Goal: Task Accomplishment & Management: Manage account settings

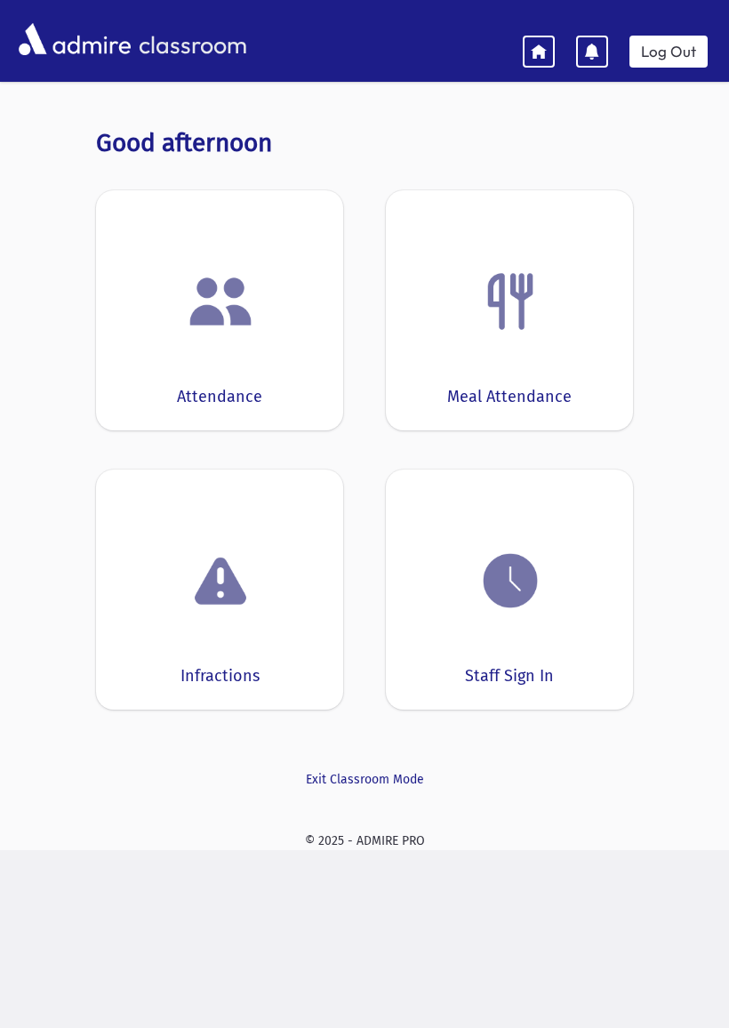
click at [134, 366] on div "Attendance" at bounding box center [219, 310] width 247 height 240
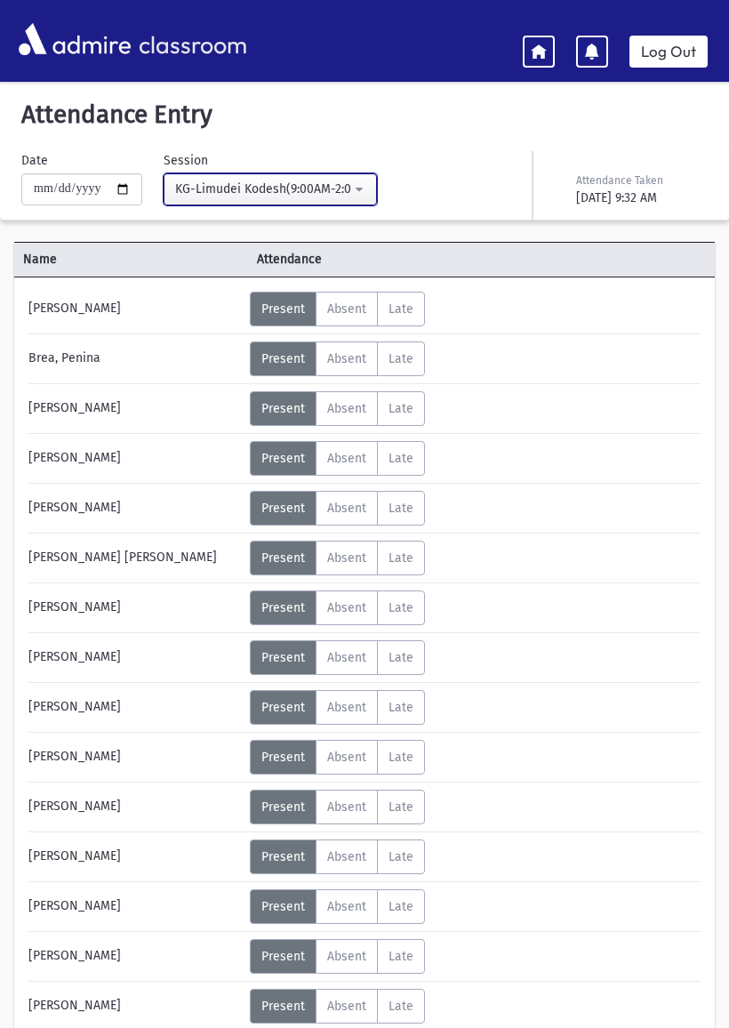
click at [188, 187] on div "KG-Limudei Kodesh(9:00AM-2:00PM)" at bounding box center [263, 189] width 176 height 19
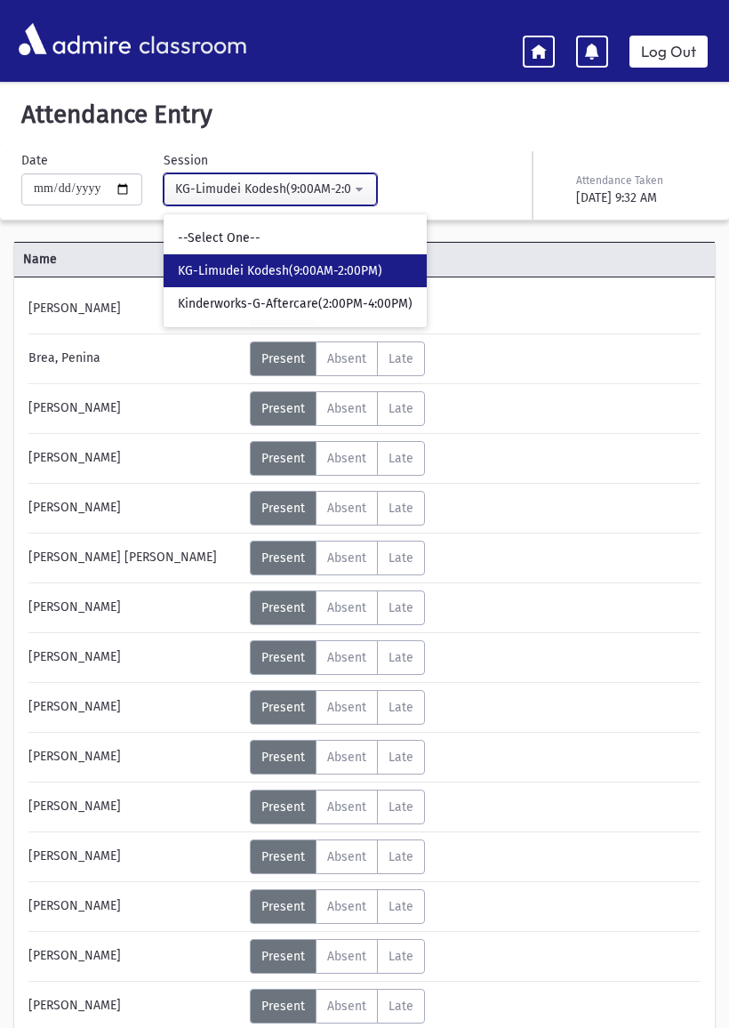
click at [196, 184] on div "KG-Limudei Kodesh(9:00AM-2:00PM)" at bounding box center [263, 189] width 176 height 19
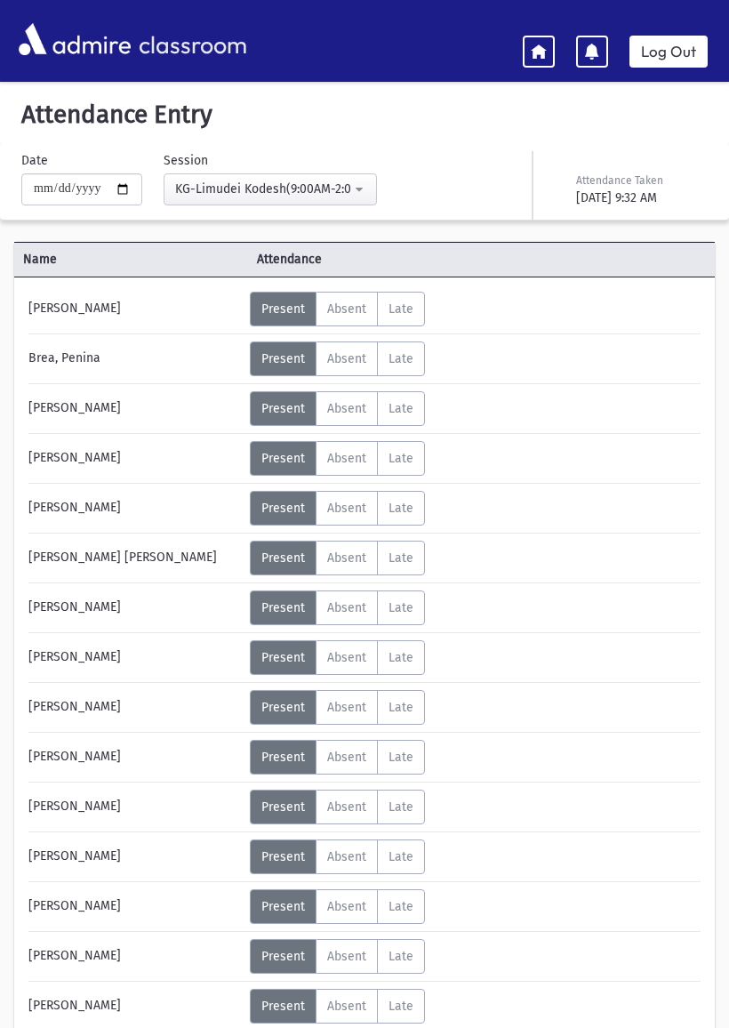
click at [229, 186] on div "KG-Limudei Kodesh(9:00AM-2:00PM)" at bounding box center [263, 189] width 176 height 19
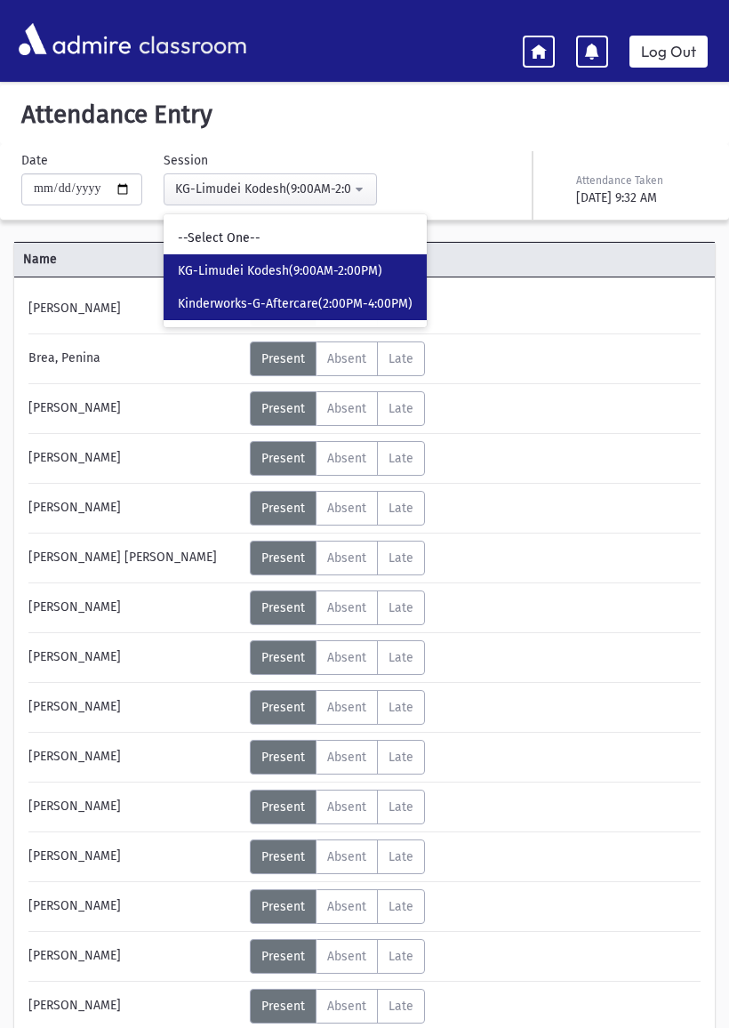
click at [187, 300] on span "Kinderworks-G-Aftercare(2:00PM-4:00PM)" at bounding box center [295, 304] width 235 height 18
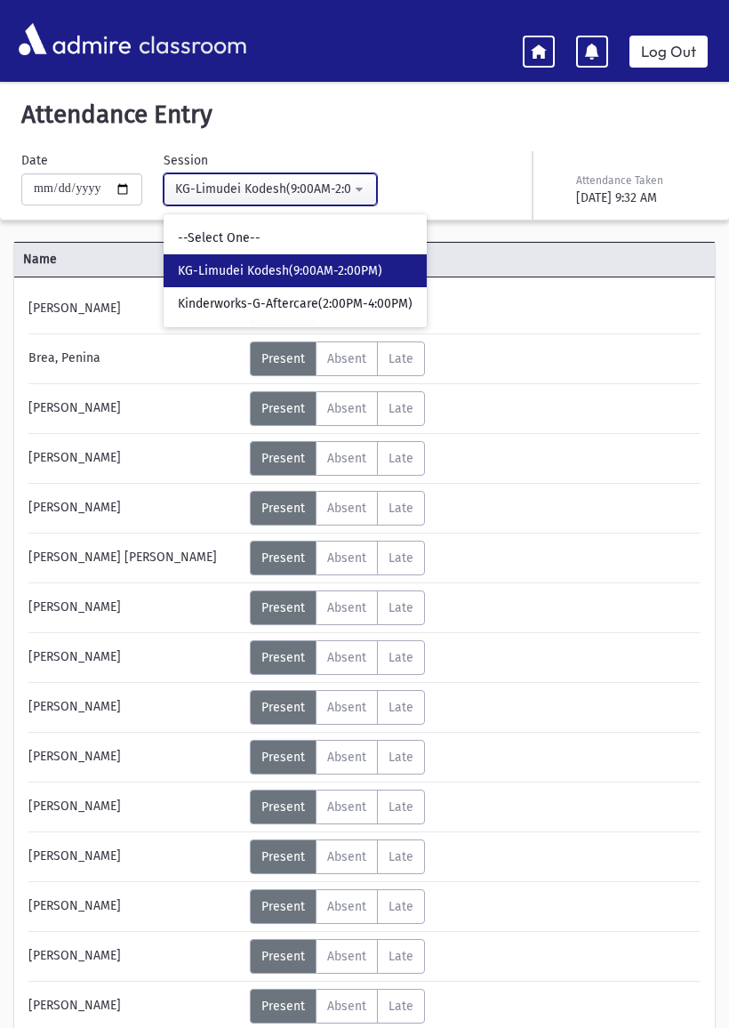
select select "****"
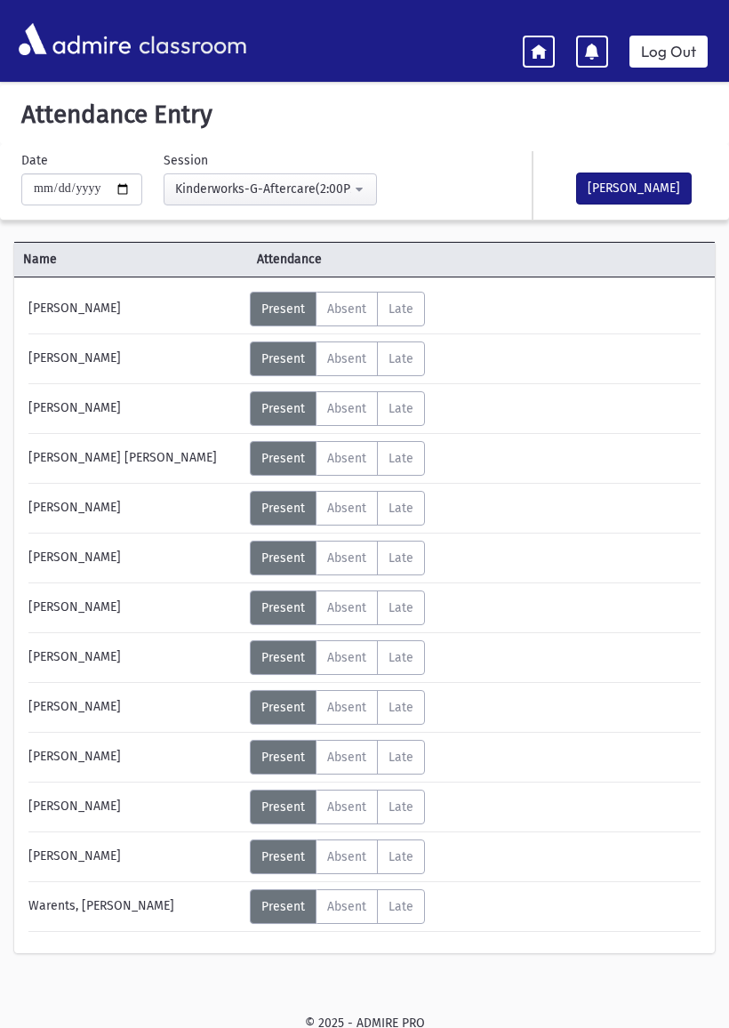
click at [533, 44] on icon at bounding box center [539, 51] width 16 height 16
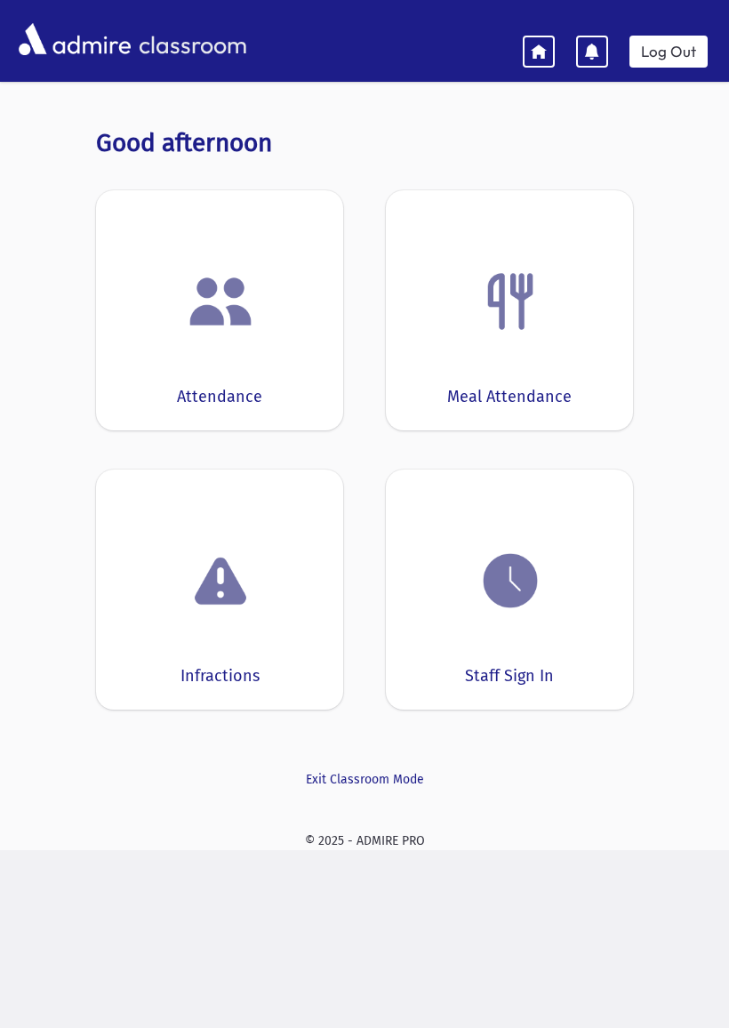
click at [486, 611] on img at bounding box center [511, 581] width 68 height 68
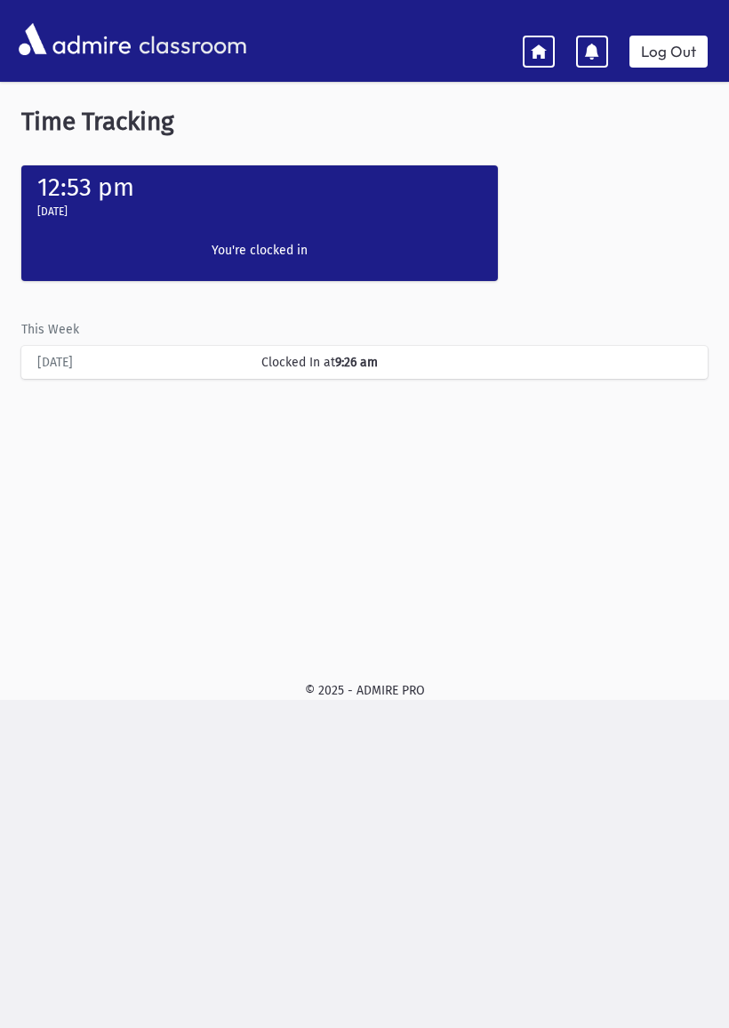
click at [534, 47] on icon at bounding box center [539, 51] width 16 height 16
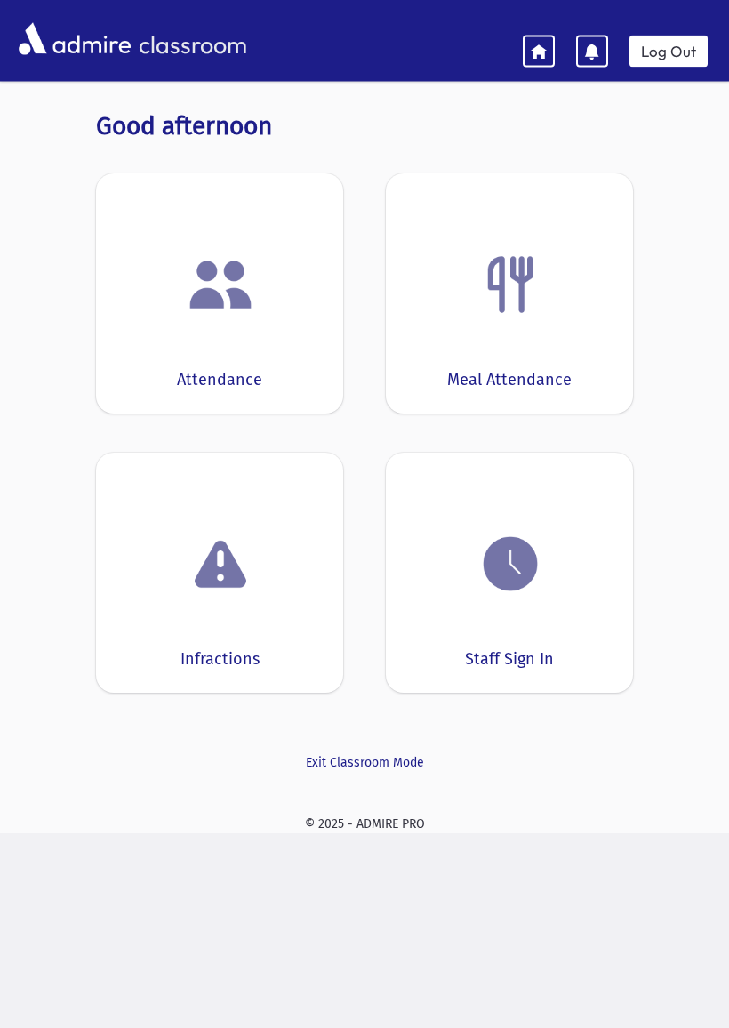
scroll to position [17, 0]
click at [683, 47] on link "Log Out" at bounding box center [669, 52] width 78 height 32
